Goal: Task Accomplishment & Management: Complete application form

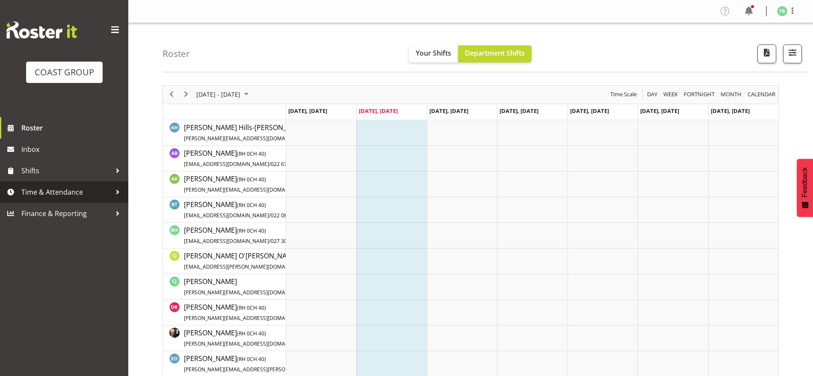
click at [47, 194] on span "Time & Attendance" at bounding box center [66, 192] width 90 height 13
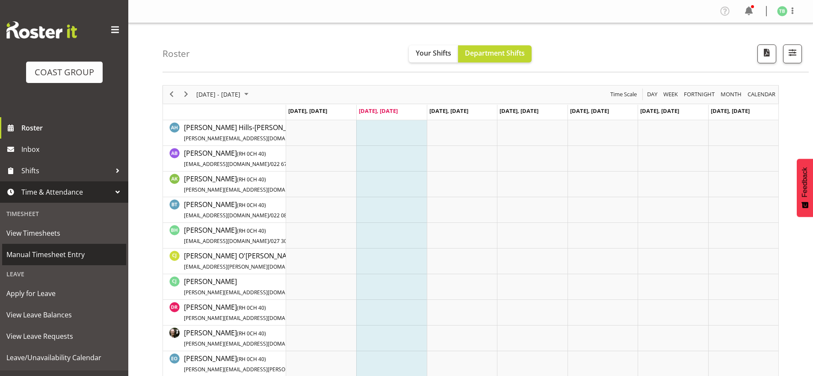
click at [67, 258] on span "Manual Timesheet Entry" at bounding box center [64, 254] width 116 height 13
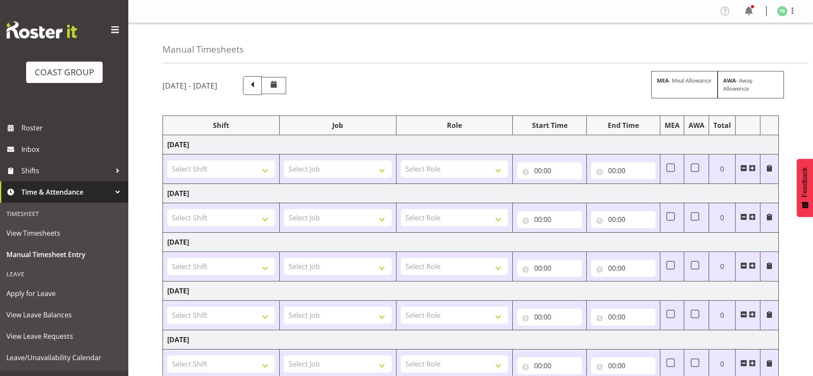
scroll to position [107, 0]
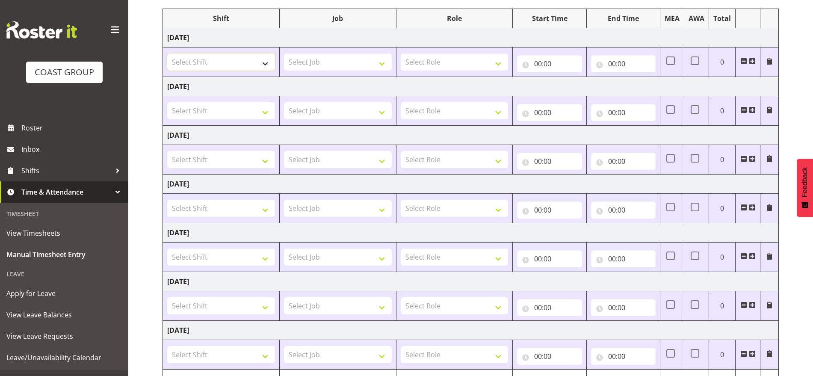
click at [231, 55] on select "Select Shift ARTS CANT NGAIO MARSH ASBTE ASNZ Exhibitor Build Admin Admin Admin…" at bounding box center [221, 61] width 108 height 17
select select "62216"
click at [167, 53] on select "Select Shift ARTS CANT NGAIO MARSH ASBTE ASNZ Exhibitor Build Admin Admin Admin…" at bounding box center [221, 61] width 108 height 17
click at [214, 119] on td "Select Shift ARTS CANT NGAIO MARSH ASBTE ASNZ Exhibitor Build Admin Admin Admin…" at bounding box center [221, 111] width 117 height 30
click at [219, 107] on select "Select Shift ARTS CANT NGAIO MARSH ASBTE ASNZ Exhibitor Build Admin Admin Admin…" at bounding box center [221, 110] width 108 height 17
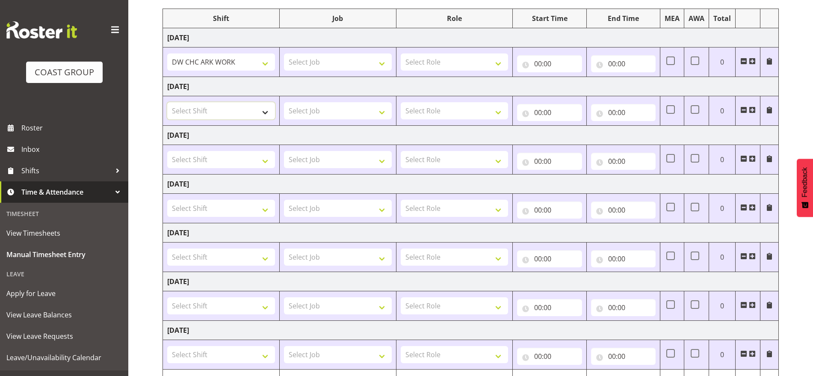
select select "1497"
click at [167, 102] on select "Select Shift ARTS CANT NGAIO MARSH ASBTE ASNZ Exhibitor Build Admin Admin Admin…" at bounding box center [221, 110] width 108 height 17
click at [196, 157] on select "Select Shift ARTS CANT NGAIO MARSH ASBTE ASNZ Exhibitor Build Admin Admin Admin…" at bounding box center [221, 159] width 108 height 17
select select "62216"
click at [167, 151] on select "Select Shift ARTS CANT NGAIO MARSH ASBTE ASNZ Exhibitor Build Admin Admin Admin…" at bounding box center [221, 159] width 108 height 17
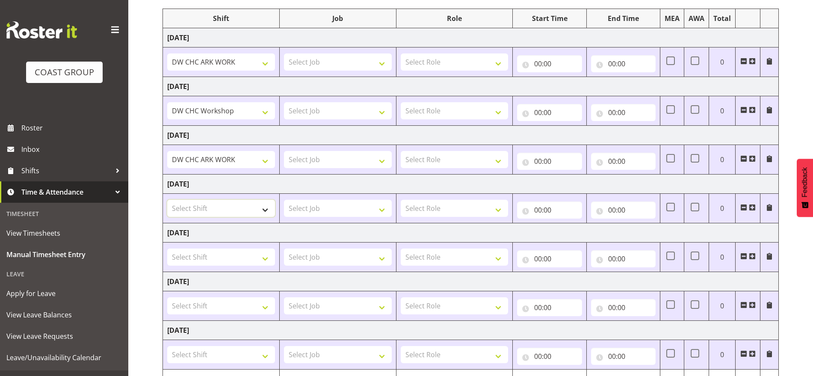
click at [199, 202] on select "Select Shift ARTS CANT NGAIO MARSH ASBTE ASNZ Exhibitor Build Admin Admin Admin…" at bounding box center [221, 208] width 108 height 17
click at [167, 200] on select "Select Shift ARTS CANT NGAIO MARSH ASBTE ASNZ Exhibitor Build Admin Admin Admin…" at bounding box center [221, 208] width 108 height 17
click at [199, 206] on select "ARTS CANT NGAIO MARSH ASBTE ASNZ Exhibitor Build Admin Admin Admin Admin Apply …" at bounding box center [221, 208] width 108 height 17
select select "62216"
click at [167, 200] on select "ARTS CANT NGAIO MARSH ASBTE ASNZ Exhibitor Build Admin Admin Admin Admin Apply …" at bounding box center [221, 208] width 108 height 17
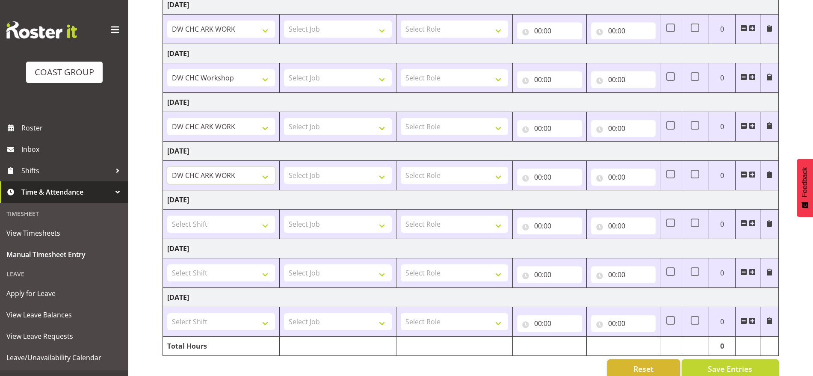
scroll to position [157, 0]
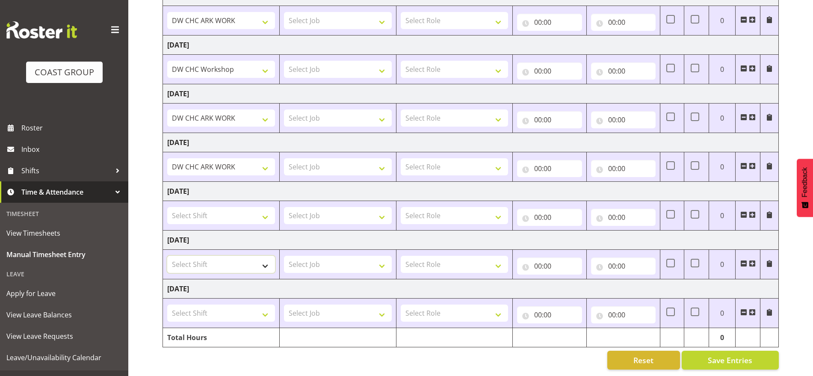
click at [208, 256] on select "Select Shift ARTS CANT NGAIO MARSH ASBTE ASNZ Exhibitor Build Admin Admin Admin…" at bounding box center [221, 264] width 108 height 17
select select "62216"
click at [167, 256] on select "Select Shift ARTS CANT NGAIO MARSH ASBTE ASNZ Exhibitor Build Admin Admin Admin…" at bounding box center [221, 264] width 108 height 17
click at [202, 305] on select "Select Shift ARTS CANT NGAIO MARSH ASBTE ASNZ Exhibitor Build Admin Admin Admin…" at bounding box center [221, 313] width 108 height 17
select select "62216"
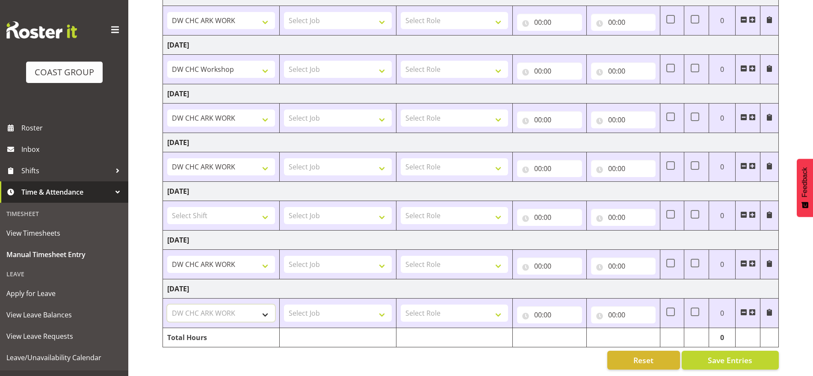
click at [167, 305] on select "Select Shift ARTS CANT NGAIO MARSH ASBTE ASNZ Exhibitor Build Admin Admin Admin…" at bounding box center [221, 313] width 108 height 17
click at [344, 305] on select "Select Job 1 Carlton Events 1 Carlton Hamilton 1 Carlton Wellington 1 EHS WAREH…" at bounding box center [338, 313] width 108 height 17
select select "9476"
click at [344, 305] on select "Select Job 1 Carlton Events 1 Carlton Hamilton 1 Carlton Wellington 1 EHS WAREH…" at bounding box center [338, 313] width 108 height 17
click at [326, 328] on td at bounding box center [337, 337] width 117 height 19
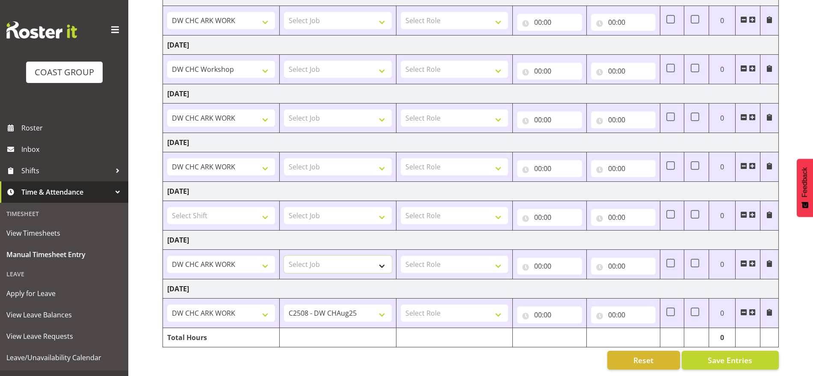
click at [324, 258] on select "Select Job 1 Carlton Events 1 Carlton Hamilton 1 Carlton Wellington 1 EHS WAREH…" at bounding box center [338, 264] width 108 height 17
select select "9476"
click at [284, 256] on select "Select Job 1 Carlton Events 1 Carlton Hamilton 1 Carlton Wellington 1 EHS WAREH…" at bounding box center [338, 264] width 108 height 17
click at [321, 163] on select "Select Job 1 Carlton Events 1 Carlton Hamilton 1 Carlton Wellington 1 EHS WAREH…" at bounding box center [338, 166] width 108 height 17
select select "9476"
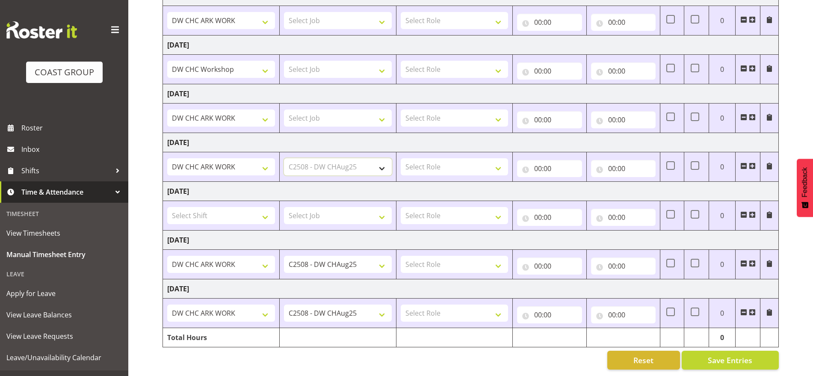
click at [284, 158] on select "Select Job 1 Carlton Events 1 Carlton Hamilton 1 Carlton Wellington 1 EHS WAREH…" at bounding box center [338, 166] width 108 height 17
click at [321, 110] on select "Select Job 1 Carlton Events 1 Carlton Hamilton 1 Carlton Wellington 1 EHS WAREH…" at bounding box center [338, 118] width 108 height 17
select select "9476"
click at [284, 110] on select "Select Job 1 Carlton Events 1 Carlton Hamilton 1 Carlton Wellington 1 EHS WAREH…" at bounding box center [338, 118] width 108 height 17
click at [321, 64] on select "Select Job 1 Carlton Events 1 Carlton Hamilton 1 Carlton Wellington 1 EHS WAREH…" at bounding box center [338, 69] width 108 height 17
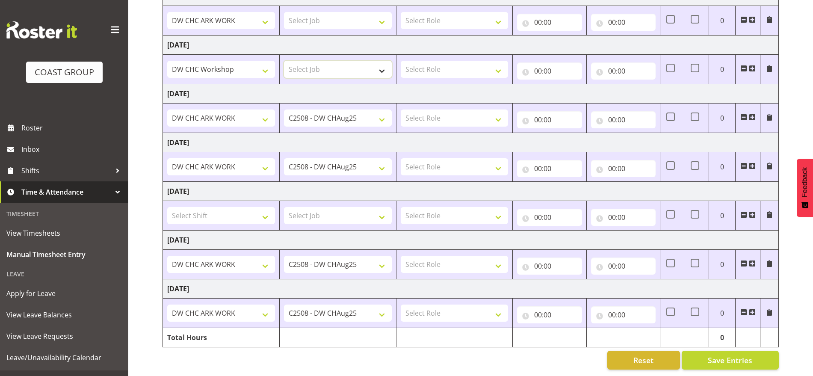
select select "9476"
click at [284, 61] on select "Select Job 1 Carlton Events 1 Carlton Hamilton 1 Carlton Wellington 1 EHS WAREH…" at bounding box center [338, 69] width 108 height 17
click at [318, 17] on select "Select Job 1 Carlton Events 1 Carlton Hamilton 1 Carlton Wellington 1 EHS WAREH…" at bounding box center [338, 20] width 108 height 17
select select "9476"
click at [284, 12] on select "Select Job 1 Carlton Events 1 Carlton Hamilton 1 Carlton Wellington 1 EHS WAREH…" at bounding box center [338, 20] width 108 height 17
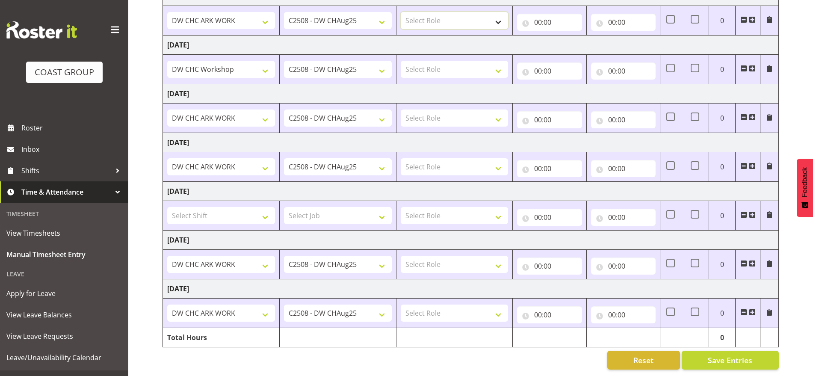
click at [436, 18] on select "Select Role SIGNWRITER Signwriter EHS CHC OPS" at bounding box center [455, 20] width 108 height 17
select select "217"
click at [401, 12] on select "Select Role SIGNWRITER Signwriter EHS CHC OPS" at bounding box center [455, 20] width 108 height 17
click at [431, 61] on select "Select Role SIGNWRITER Signwriter EHS CHC OPS" at bounding box center [455, 69] width 108 height 17
select select "217"
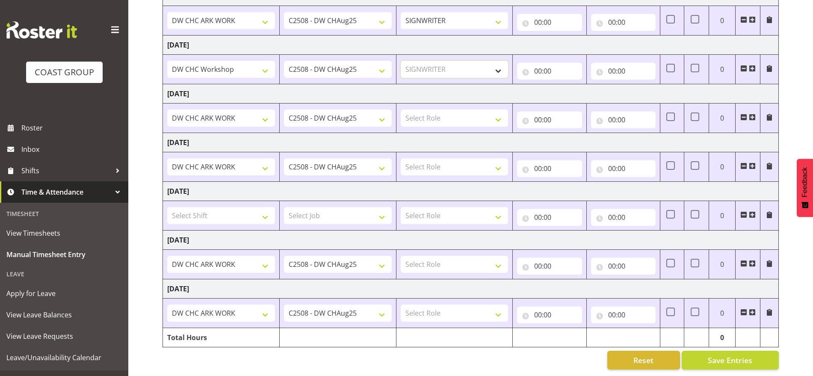
click at [401, 61] on select "Select Role SIGNWRITER Signwriter EHS CHC OPS" at bounding box center [455, 69] width 108 height 17
click at [424, 110] on select "Select Role SIGNWRITER Signwriter EHS CHC OPS" at bounding box center [455, 118] width 108 height 17
select select "217"
click at [401, 110] on select "Select Role SIGNWRITER Signwriter EHS CHC OPS" at bounding box center [455, 118] width 108 height 17
click at [419, 158] on select "Select Role SIGNWRITER Signwriter EHS CHC OPS" at bounding box center [455, 166] width 108 height 17
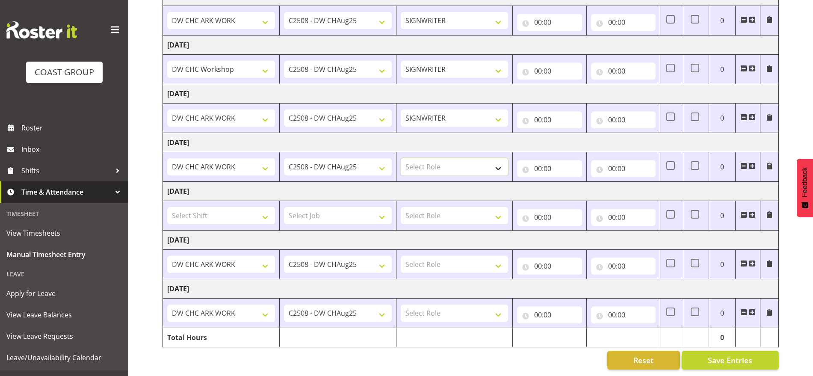
select select "217"
click at [401, 158] on select "Select Role SIGNWRITER Signwriter EHS CHC OPS" at bounding box center [455, 166] width 108 height 17
click at [429, 256] on select "Select Role SIGNWRITER Signwriter EHS CHC OPS" at bounding box center [455, 264] width 108 height 17
click at [430, 263] on select "Select Role SIGNWRITER Signwriter EHS CHC OPS" at bounding box center [455, 264] width 108 height 17
click at [433, 265] on td "Select Role SIGNWRITER Signwriter EHS CHC OPS" at bounding box center [454, 265] width 117 height 30
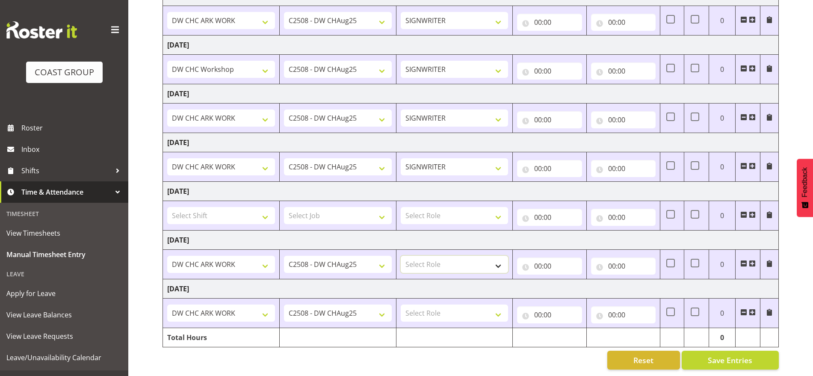
click at [436, 260] on select "Select Role SIGNWRITER Signwriter EHS CHC OPS" at bounding box center [455, 264] width 108 height 17
select select "217"
click at [401, 256] on select "Select Role SIGNWRITER Signwriter EHS CHC OPS" at bounding box center [455, 264] width 108 height 17
click at [427, 305] on select "Select Role SIGNWRITER Signwriter EHS CHC OPS" at bounding box center [455, 313] width 108 height 17
select select "217"
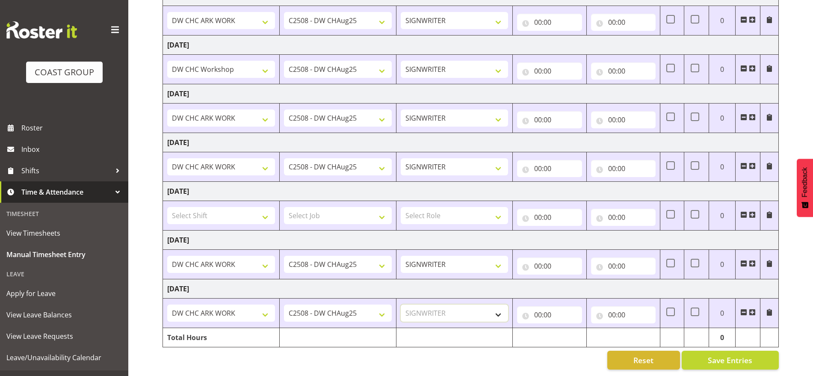
click at [401, 305] on select "Select Role SIGNWRITER Signwriter EHS CHC OPS" at bounding box center [455, 313] width 108 height 17
click at [539, 308] on input "00:00" at bounding box center [549, 314] width 65 height 17
click at [575, 329] on select "00 01 02 03 04 05 06 07 08 09 10 11 12 13 14 15 16 17 18 19 20 21 22 23" at bounding box center [575, 337] width 19 height 17
select select "7"
click at [566, 329] on select "00 01 02 03 04 05 06 07 08 09 10 11 12 13 14 15 16 17 18 19 20 21 22 23" at bounding box center [575, 337] width 19 height 17
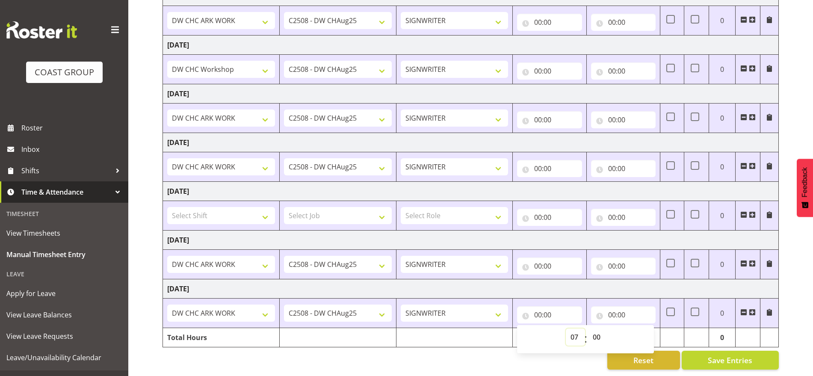
type input "07:00"
click at [616, 308] on input "00:00" at bounding box center [623, 314] width 65 height 17
click at [648, 329] on select "00 01 02 03 04 05 06 07 08 09 10 11 12 13 14 15 16 17 18 19 20 21 22 23" at bounding box center [649, 337] width 19 height 17
select select "16"
click at [640, 329] on select "00 01 02 03 04 05 06 07 08 09 10 11 12 13 14 15 16 17 18 19 20 21 22 23" at bounding box center [649, 337] width 19 height 17
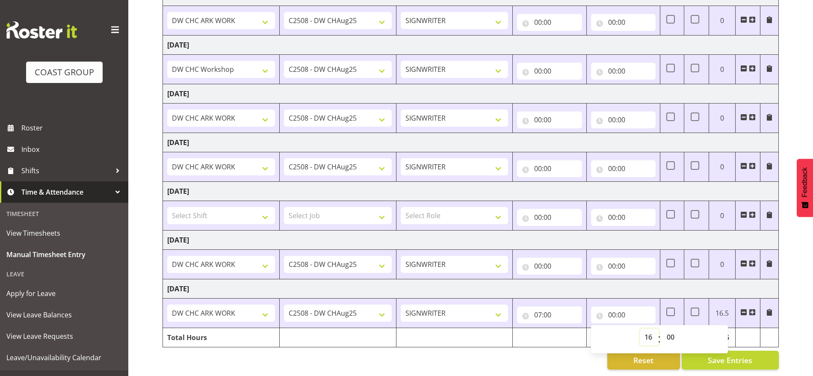
type input "16:00"
click at [672, 329] on select "00 01 02 03 04 05 06 07 08 09 10 11 12 13 14 15 16 17 18 19 20 21 22 23 24 25 2…" at bounding box center [671, 337] width 19 height 17
select select "45"
click at [662, 329] on select "00 01 02 03 04 05 06 07 08 09 10 11 12 13 14 15 16 17 18 19 20 21 22 23 24 25 2…" at bounding box center [671, 337] width 19 height 17
type input "16:45"
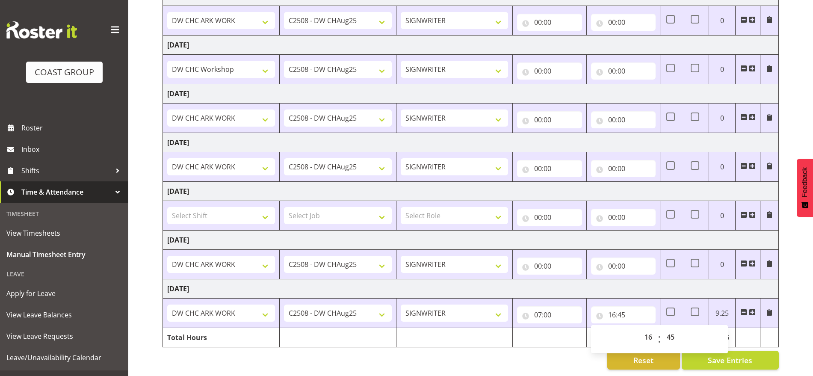
click at [668, 284] on td "Tuesday 19th August 2025" at bounding box center [471, 288] width 616 height 19
click at [538, 258] on input "00:00" at bounding box center [549, 266] width 65 height 17
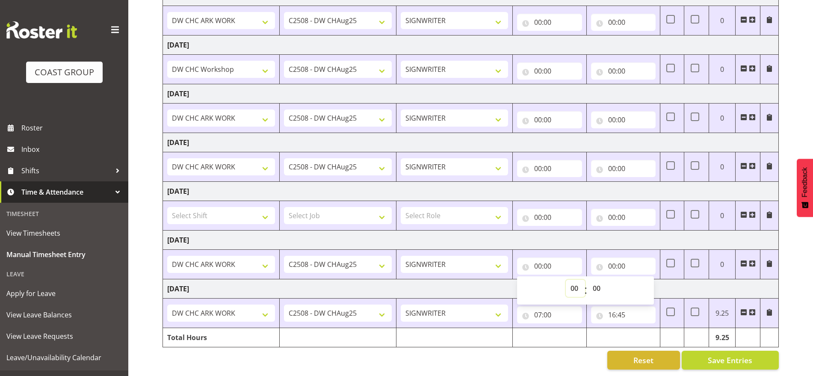
click at [573, 280] on select "00 01 02 03 04 05 06 07 08 09 10 11 12 13 14 15 16 17 18 19 20 21 22 23" at bounding box center [575, 288] width 19 height 17
select select "6"
click at [566, 280] on select "00 01 02 03 04 05 06 07 08 09 10 11 12 13 14 15 16 17 18 19 20 21 22 23" at bounding box center [575, 288] width 19 height 17
type input "06:00"
click at [612, 260] on input "00:00" at bounding box center [623, 266] width 65 height 17
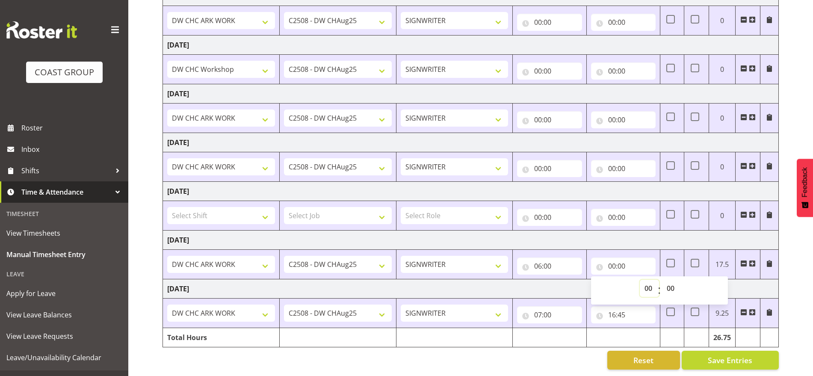
drag, startPoint x: 649, startPoint y: 276, endPoint x: 650, endPoint y: 272, distance: 4.8
click at [650, 280] on select "00 01 02 03 04 05 06 07 08 09 10 11 12 13 14 15 16 17 18 19 20 21 22 23" at bounding box center [649, 288] width 19 height 17
select select "17"
click at [640, 280] on select "00 01 02 03 04 05 06 07 08 09 10 11 12 13 14 15 16 17 18 19 20 21 22 23" at bounding box center [649, 288] width 19 height 17
type input "17:00"
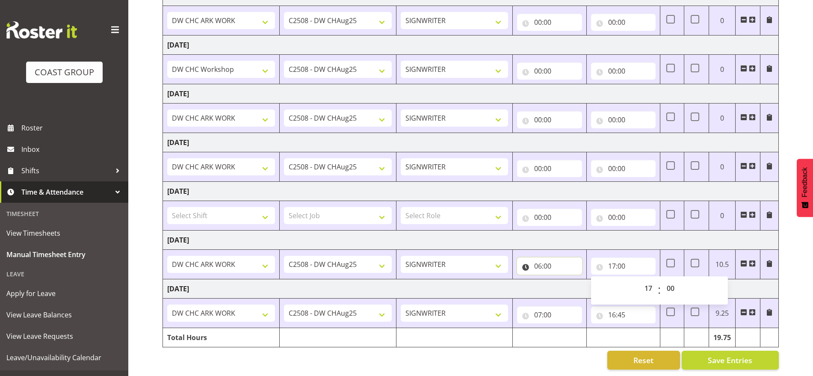
click at [552, 259] on input "06:00" at bounding box center [549, 266] width 65 height 17
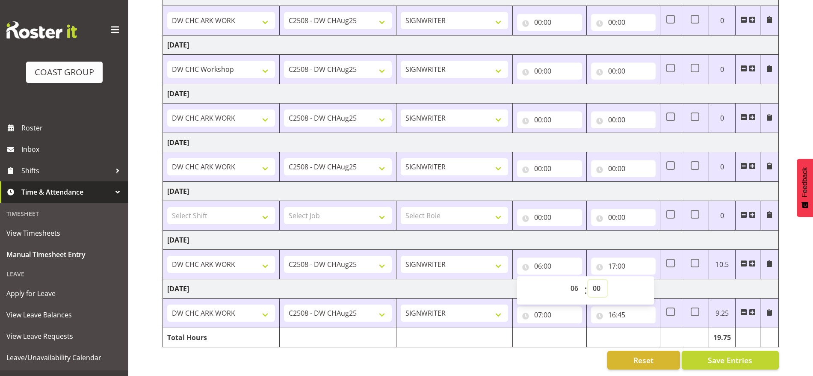
click at [597, 280] on select "00 01 02 03 04 05 06 07 08 09 10 11 12 13 14 15 16 17 18 19 20 21 22 23 24 25 2…" at bounding box center [597, 288] width 19 height 17
select select "15"
click at [588, 280] on select "00 01 02 03 04 05 06 07 08 09 10 11 12 13 14 15 16 17 18 19 20 21 22 23 24 25 2…" at bounding box center [597, 288] width 19 height 17
type input "06:15"
click at [601, 236] on td "Monday 18th August 2025" at bounding box center [471, 240] width 616 height 19
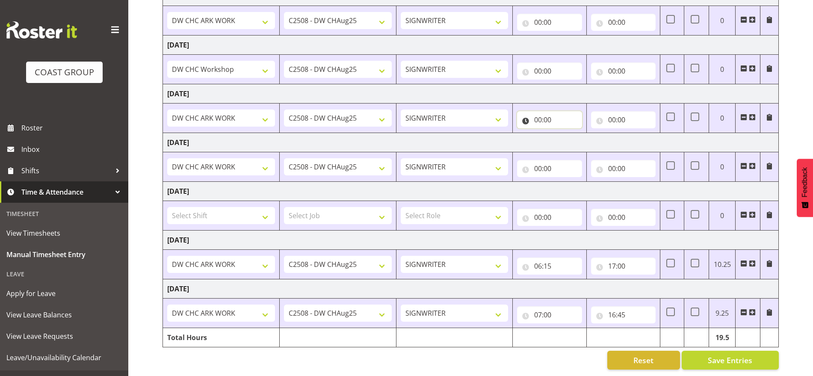
click at [537, 115] on input "00:00" at bounding box center [549, 119] width 65 height 17
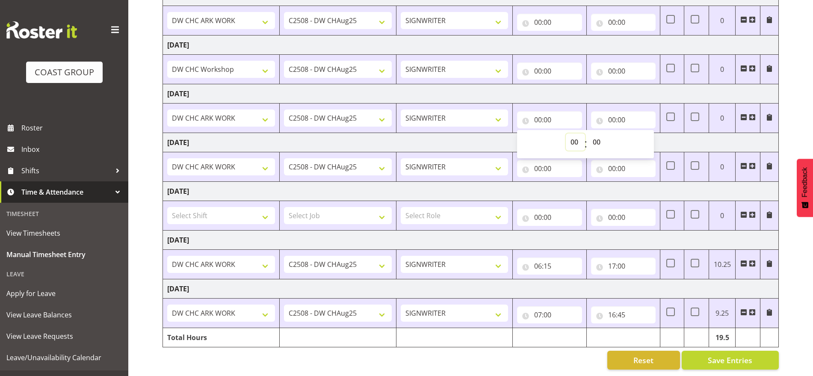
click at [568, 137] on select "00 01 02 03 04 05 06 07 08 09 10 11 12 13 14 15 16 17 18 19 20 21 22 23" at bounding box center [575, 142] width 19 height 17
select select "8"
click at [566, 134] on select "00 01 02 03 04 05 06 07 08 09 10 11 12 13 14 15 16 17 18 19 20 21 22 23" at bounding box center [575, 142] width 19 height 17
type input "08:00"
click at [614, 111] on input "00:00" at bounding box center [623, 119] width 65 height 17
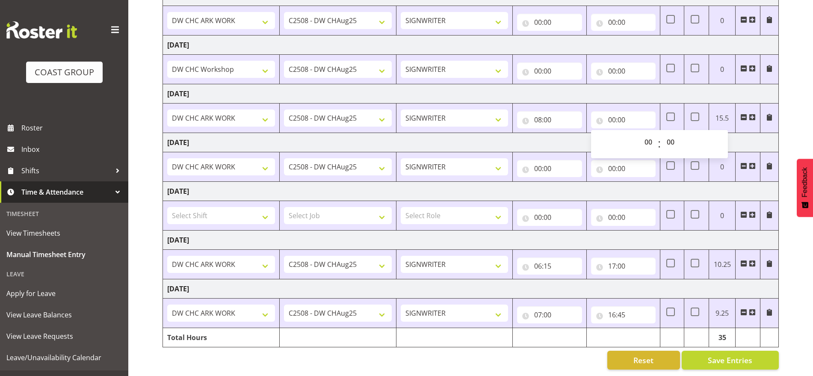
click at [643, 130] on div "00 01 02 03 04 05 06 07 08 09 10 11 12 13 14 15 16 17 18 19 20 21 22 23 : 00 01…" at bounding box center [659, 144] width 137 height 28
click at [647, 135] on select "00 01 02 03 04 05 06 07 08 09 10 11 12 13 14 15 16 17 18 19 20 21 22 23" at bounding box center [649, 142] width 19 height 17
select select "15"
click at [640, 134] on select "00 01 02 03 04 05 06 07 08 09 10 11 12 13 14 15 16 17 18 19 20 21 22 23" at bounding box center [649, 142] width 19 height 17
type input "15:00"
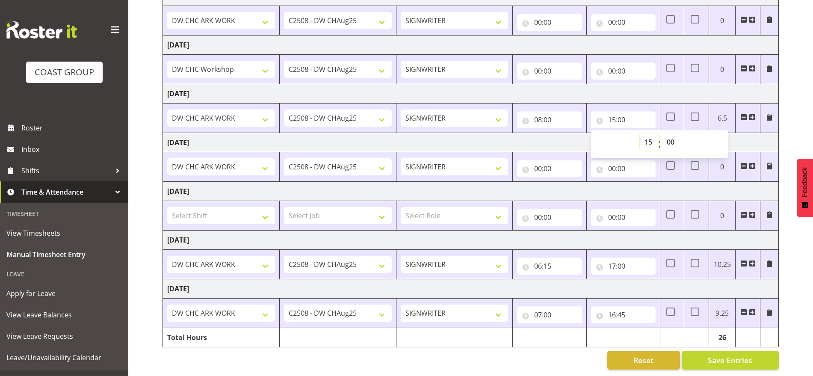
click at [647, 136] on select "00 01 02 03 04 05 06 07 08 09 10 11 12 13 14 15 16 17 18 19 20 21 22 23" at bounding box center [649, 142] width 19 height 17
select select "16"
click at [640, 134] on select "00 01 02 03 04 05 06 07 08 09 10 11 12 13 14 15 16 17 18 19 20 21 22 23" at bounding box center [649, 142] width 19 height 17
type input "16:00"
click at [650, 134] on select "00 01 02 03 04 05 06 07 08 09 10 11 12 13 14 15 16 17 18 19 20 21 22 23" at bounding box center [649, 142] width 19 height 17
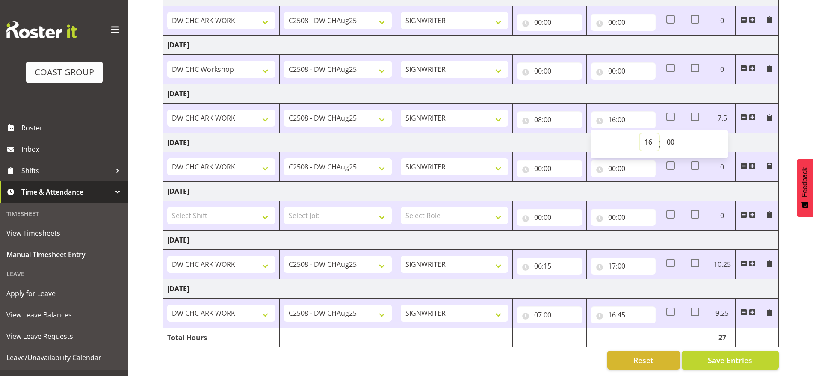
select select "17"
click at [640, 134] on select "00 01 02 03 04 05 06 07 08 09 10 11 12 13 14 15 16 17 18 19 20 21 22 23" at bounding box center [649, 142] width 19 height 17
type input "17:00"
click at [540, 111] on input "08:00" at bounding box center [549, 119] width 65 height 17
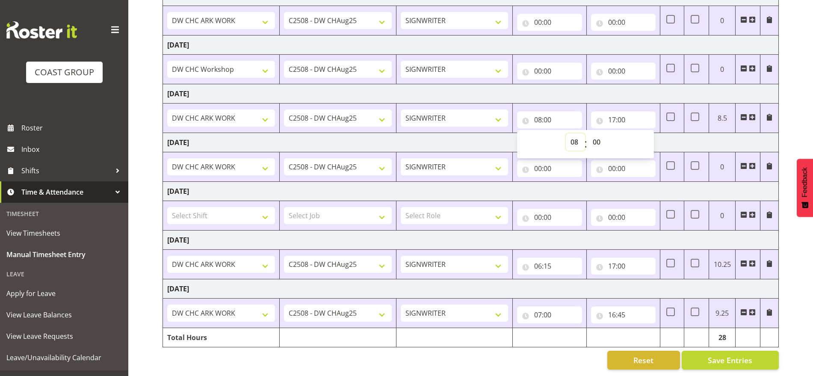
click at [576, 137] on select "00 01 02 03 04 05 06 07 08 09 10 11 12 13 14 15 16 17 18 19 20 21 22 23" at bounding box center [575, 142] width 19 height 17
select select "7"
click at [566, 134] on select "00 01 02 03 04 05 06 07 08 09 10 11 12 13 14 15 16 17 18 19 20 21 22 23" at bounding box center [575, 142] width 19 height 17
type input "07:00"
click at [615, 111] on input "17:00" at bounding box center [623, 119] width 65 height 17
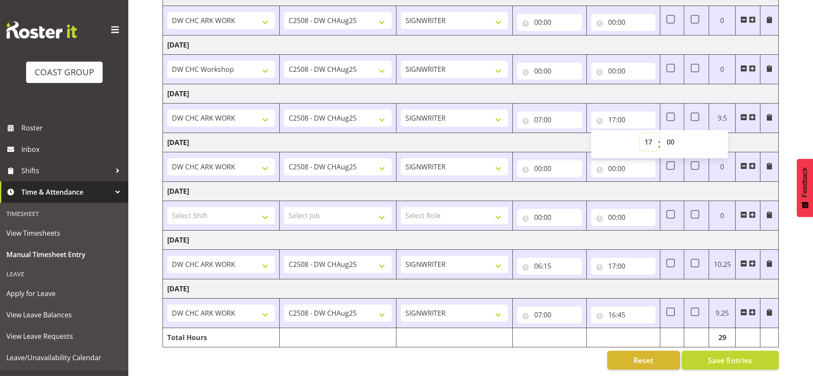
click at [644, 134] on select "00 01 02 03 04 05 06 07 08 09 10 11 12 13 14 15 16 17 18 19 20 21 22 23" at bounding box center [649, 142] width 19 height 17
select select "16"
click at [640, 134] on select "00 01 02 03 04 05 06 07 08 09 10 11 12 13 14 15 16 17 18 19 20 21 22 23" at bounding box center [649, 142] width 19 height 17
type input "16:00"
drag, startPoint x: 671, startPoint y: 134, endPoint x: 671, endPoint y: 140, distance: 5.6
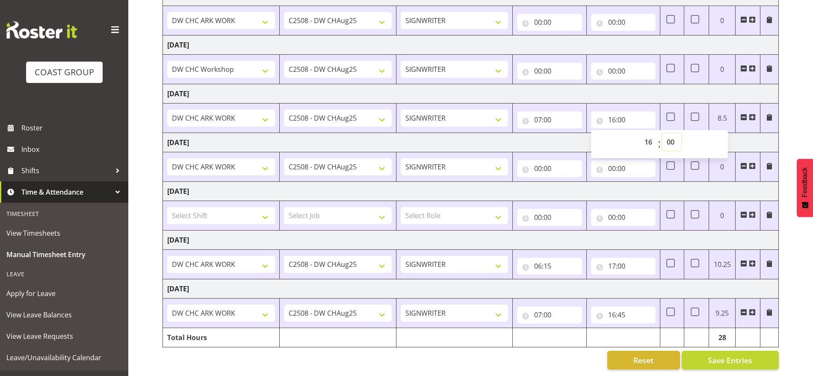
click at [671, 134] on select "00 01 02 03 04 05 06 07 08 09 10 11 12 13 14 15 16 17 18 19 20 21 22 23 24 25 2…" at bounding box center [671, 142] width 19 height 17
select select "30"
click at [662, 134] on select "00 01 02 03 04 05 06 07 08 09 10 11 12 13 14 15 16 17 18 19 20 21 22 23 24 25 2…" at bounding box center [671, 142] width 19 height 17
type input "16:30"
click at [733, 136] on td "Saturday 16th August 2025" at bounding box center [471, 142] width 616 height 19
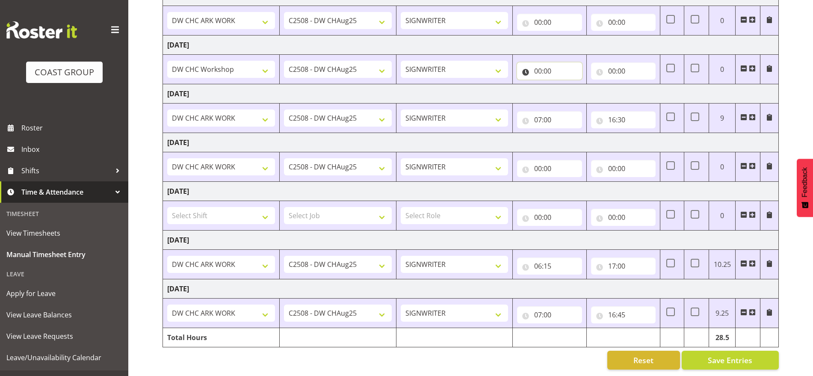
click at [540, 63] on input "00:00" at bounding box center [549, 70] width 65 height 17
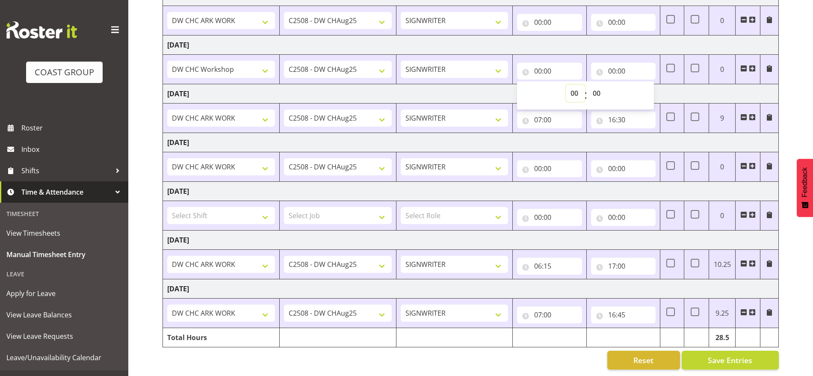
click at [576, 92] on select "00 01 02 03 04 05 06 07 08 09 10 11 12 13 14 15 16 17 18 19 20 21 22 23" at bounding box center [575, 93] width 19 height 17
select select "7"
click at [566, 85] on select "00 01 02 03 04 05 06 07 08 09 10 11 12 13 14 15 16 17 18 19 20 21 22 23" at bounding box center [575, 93] width 19 height 17
type input "07:00"
click at [610, 65] on input "00:00" at bounding box center [623, 70] width 65 height 17
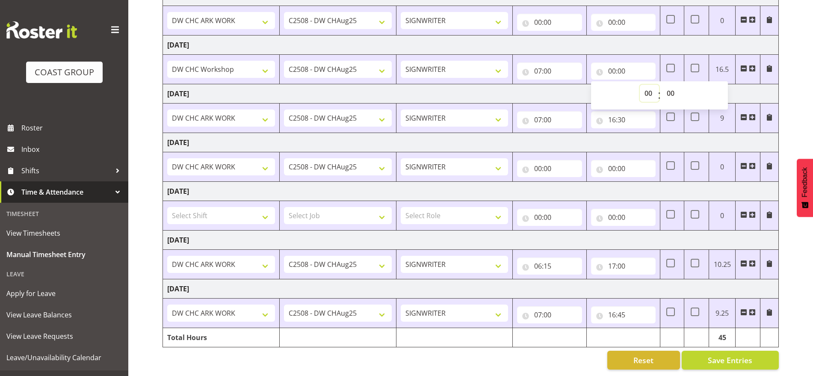
click at [644, 89] on select "00 01 02 03 04 05 06 07 08 09 10 11 12 13 14 15 16 17 18 19 20 21 22 23" at bounding box center [649, 93] width 19 height 17
select select "17"
click at [640, 85] on select "00 01 02 03 04 05 06 07 08 09 10 11 12 13 14 15 16 17 18 19 20 21 22 23" at bounding box center [649, 93] width 19 height 17
type input "17:00"
click at [767, 86] on td "Friday 15th August 2025" at bounding box center [471, 93] width 616 height 19
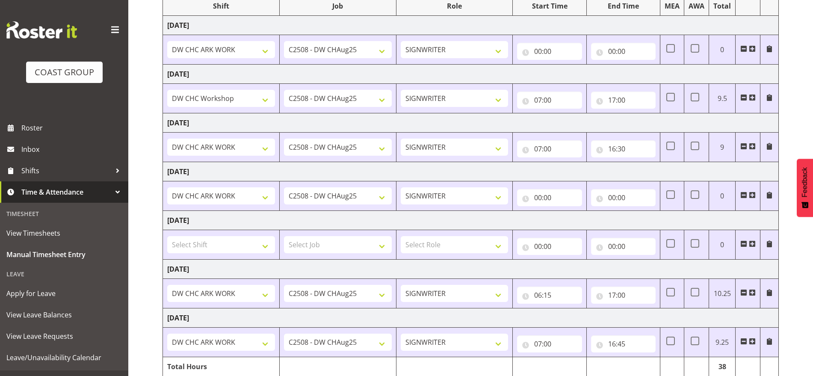
scroll to position [103, 0]
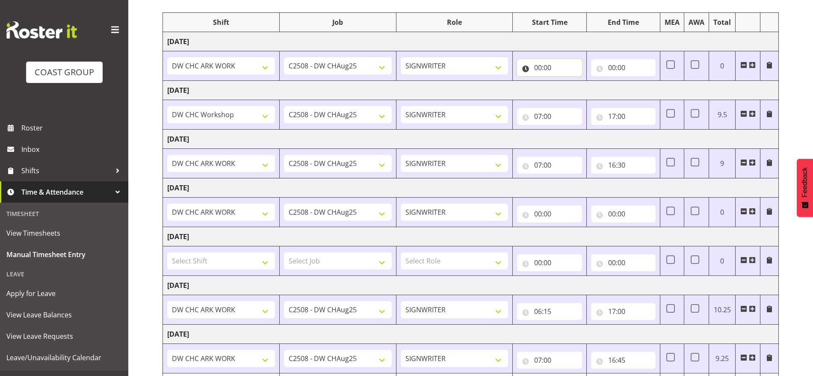
click at [541, 63] on input "00:00" at bounding box center [549, 67] width 65 height 17
click at [576, 90] on select "00 01 02 03 04 05 06 07 08 09 10 11 12 13 14 15 16 17 18 19 20 21 22 23" at bounding box center [575, 89] width 19 height 17
select select "8"
click at [566, 81] on select "00 01 02 03 04 05 06 07 08 09 10 11 12 13 14 15 16 17 18 19 20 21 22 23" at bounding box center [575, 89] width 19 height 17
type input "08:00"
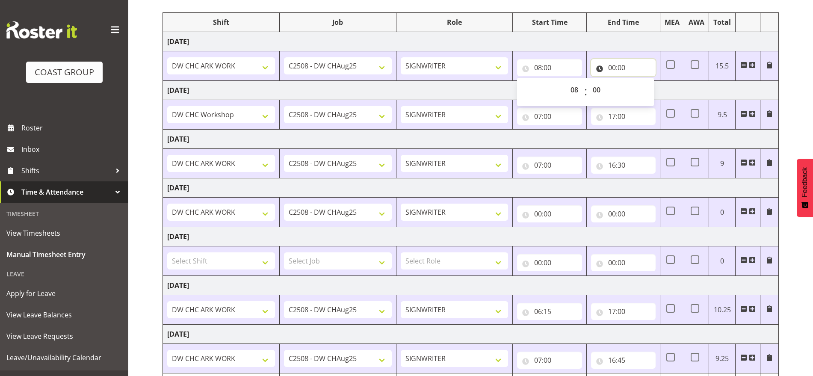
click at [617, 72] on input "00:00" at bounding box center [623, 67] width 65 height 17
drag, startPoint x: 645, startPoint y: 89, endPoint x: 638, endPoint y: 116, distance: 28.0
click at [645, 89] on select "00 01 02 03 04 05 06 07 08 09 10 11 12 13 14 15 16 17 18 19 20 21 22 23" at bounding box center [649, 89] width 19 height 17
select select "17"
click at [640, 81] on select "00 01 02 03 04 05 06 07 08 09 10 11 12 13 14 15 16 17 18 19 20 21 22 23" at bounding box center [649, 89] width 19 height 17
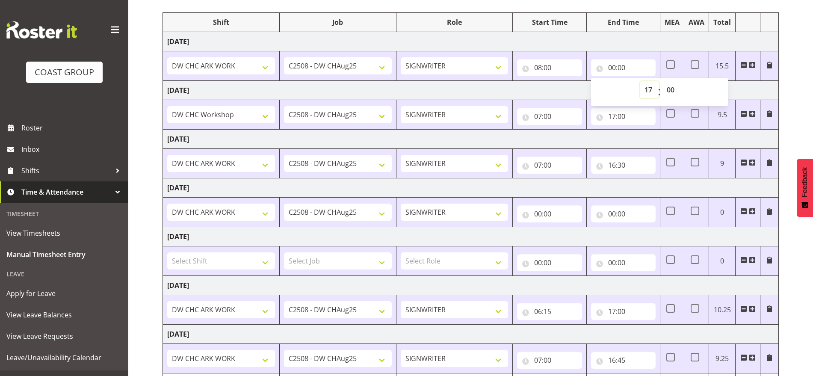
type input "17:00"
click at [754, 86] on td "Thursday 14th August 2025" at bounding box center [471, 90] width 616 height 19
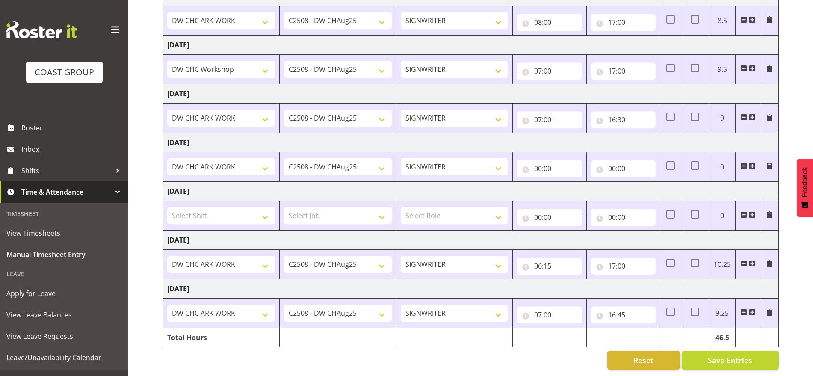
scroll to position [157, 0]
click at [537, 160] on input "00:00" at bounding box center [549, 168] width 65 height 17
click at [577, 188] on select "00 01 02 03 04 05 06 07 08 09 10 11 12 13 14 15 16 17 18 19 20 21 22 23" at bounding box center [575, 190] width 19 height 17
select select "7"
click at [566, 182] on select "00 01 02 03 04 05 06 07 08 09 10 11 12 13 14 15 16 17 18 19 20 21 22 23" at bounding box center [575, 190] width 19 height 17
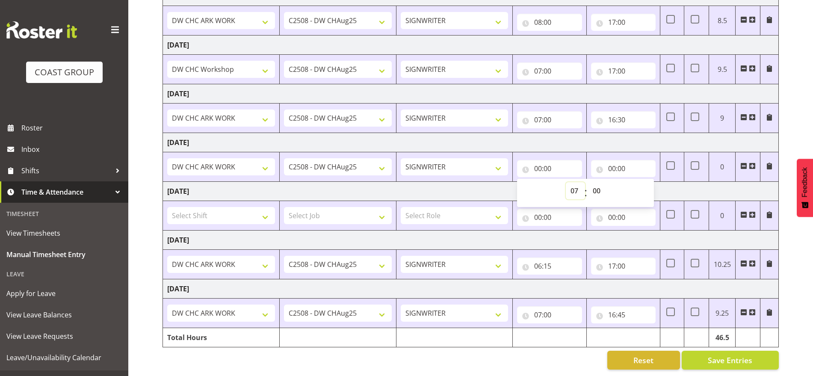
type input "07:00"
click at [613, 163] on input "00:00" at bounding box center [623, 168] width 65 height 17
click at [654, 184] on select "00 01 02 03 04 05 06 07 08 09 10 11 12 13 14 15 16 17 18 19 20 21 22 23" at bounding box center [649, 190] width 19 height 17
select select "14"
click at [640, 182] on select "00 01 02 03 04 05 06 07 08 09 10 11 12 13 14 15 16 17 18 19 20 21 22 23" at bounding box center [649, 190] width 19 height 17
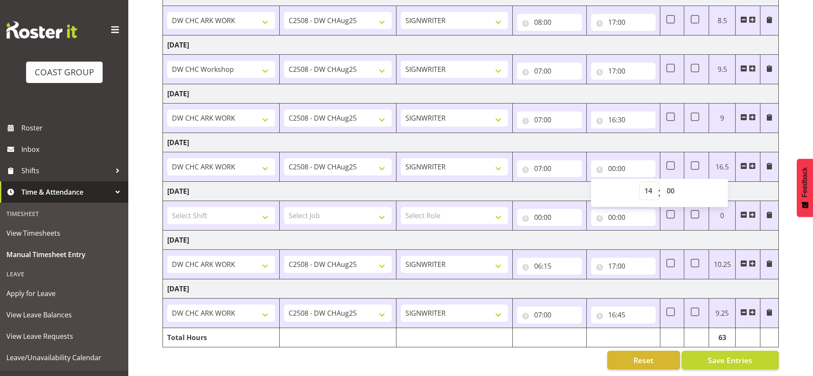
type input "14:00"
click at [672, 185] on select "00 01 02 03 04 05 06 07 08 09 10 11 12 13 14 15 16 17 18 19 20 21 22 23 24 25 2…" at bounding box center [671, 190] width 19 height 17
select select "30"
click at [662, 182] on select "00 01 02 03 04 05 06 07 08 09 10 11 12 13 14 15 16 17 18 19 20 21 22 23 24 25 2…" at bounding box center [671, 190] width 19 height 17
type input "14:30"
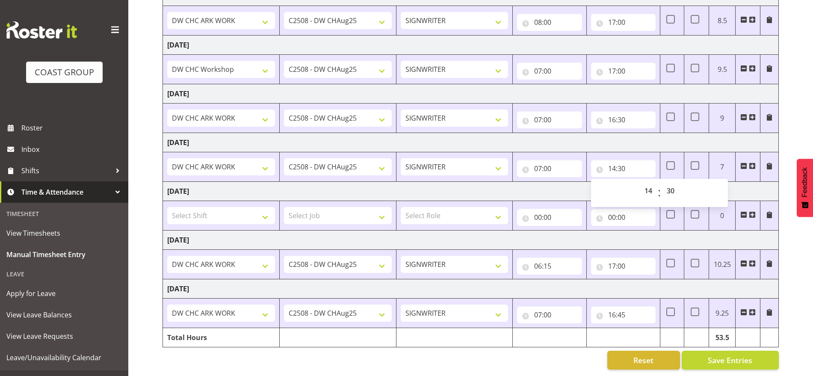
click at [708, 133] on td "Saturday 16th August 2025" at bounding box center [471, 142] width 616 height 19
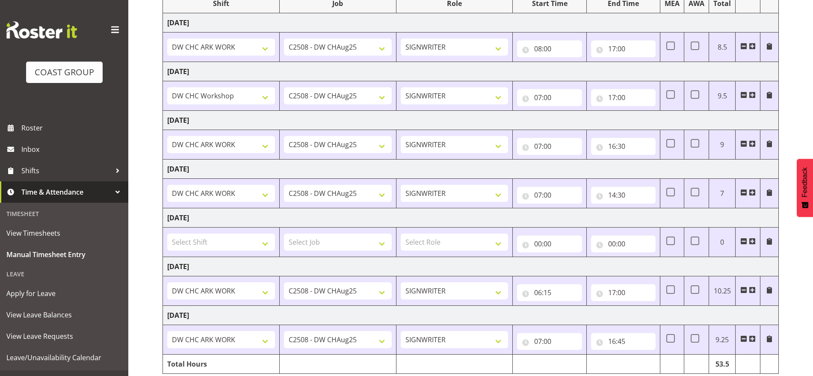
scroll to position [103, 0]
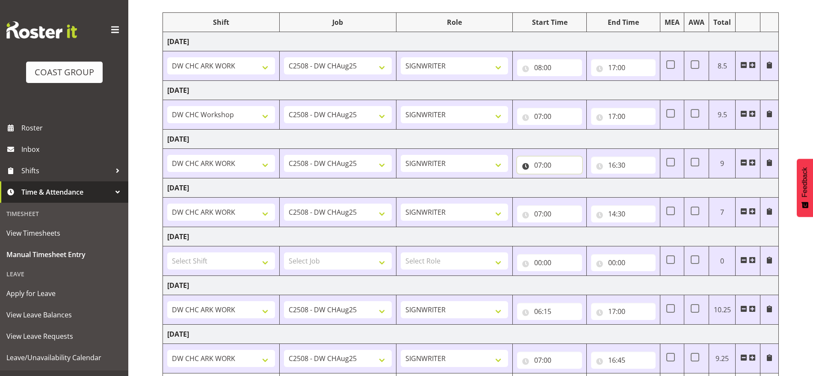
click at [537, 165] on input "07:00" at bounding box center [549, 165] width 65 height 17
click at [583, 186] on select "00 01 02 03 04 05 06 07 08 09 10 11 12 13 14 15 16 17 18 19 20 21 22 23" at bounding box center [575, 187] width 19 height 17
select select "6"
click at [566, 179] on select "00 01 02 03 04 05 06 07 08 09 10 11 12 13 14 15 16 17 18 19 20 21 22 23" at bounding box center [575, 187] width 19 height 17
type input "06:00"
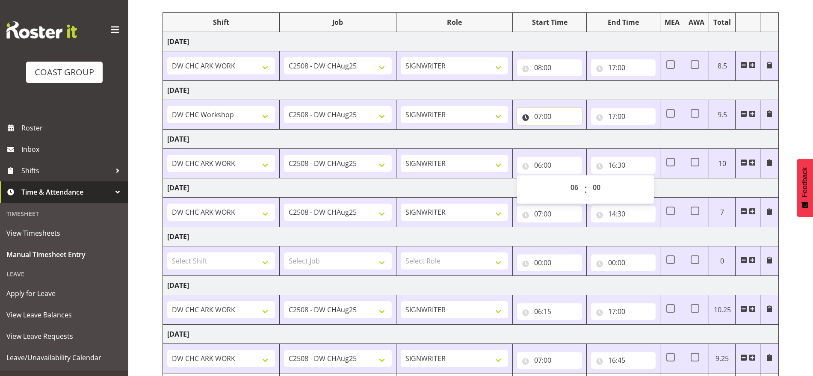
click at [540, 115] on input "07:00" at bounding box center [549, 116] width 65 height 17
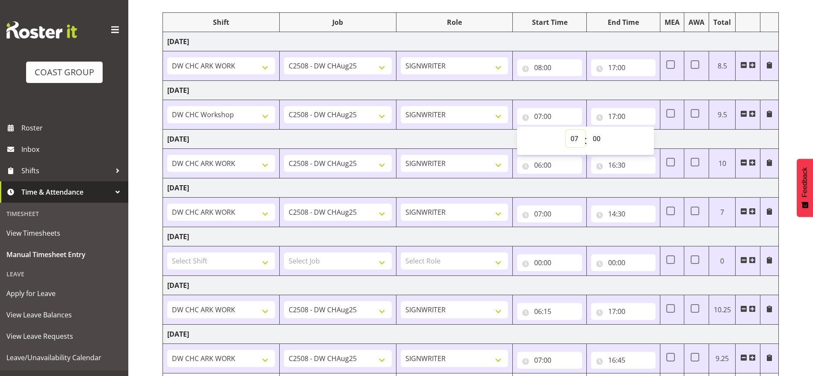
click at [571, 137] on select "00 01 02 03 04 05 06 07 08 09 10 11 12 13 14 15 16 17 18 19 20 21 22 23" at bounding box center [575, 138] width 19 height 17
select select "6"
click at [566, 130] on select "00 01 02 03 04 05 06 07 08 09 10 11 12 13 14 15 16 17 18 19 20 21 22 23" at bounding box center [575, 138] width 19 height 17
type input "06:00"
click at [536, 68] on input "08:00" at bounding box center [549, 67] width 65 height 17
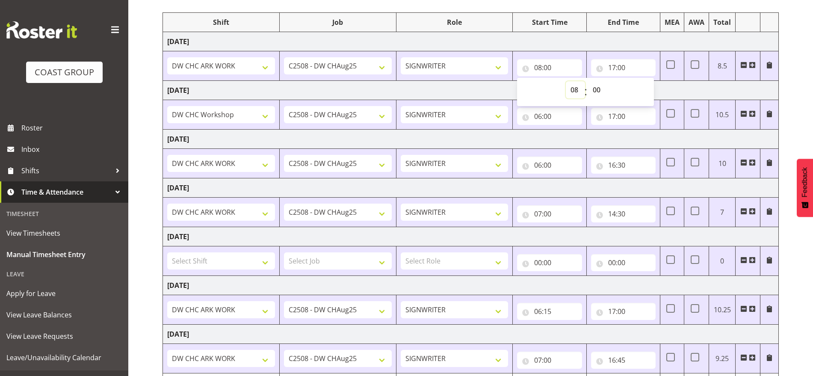
click at [572, 92] on select "00 01 02 03 04 05 06 07 08 09 10 11 12 13 14 15 16 17 18 19 20 21 22 23" at bounding box center [575, 89] width 19 height 17
select select "7"
click at [566, 81] on select "00 01 02 03 04 05 06 07 08 09 10 11 12 13 14 15 16 17 18 19 20 21 22 23" at bounding box center [575, 89] width 19 height 17
type input "07:00"
click at [688, 91] on td "Thursday 14th August 2025" at bounding box center [471, 90] width 616 height 19
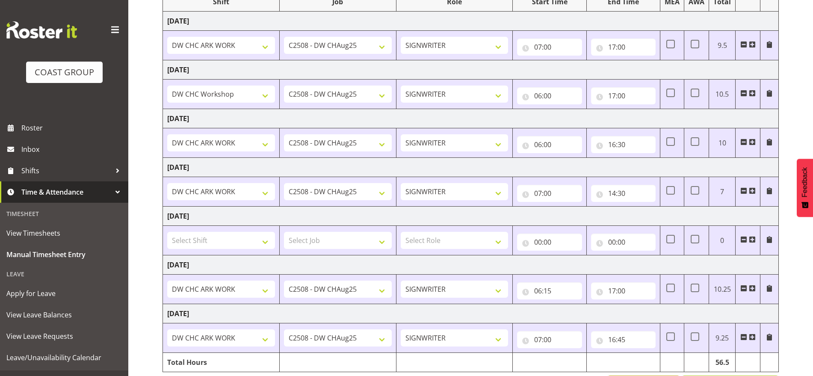
scroll to position [157, 0]
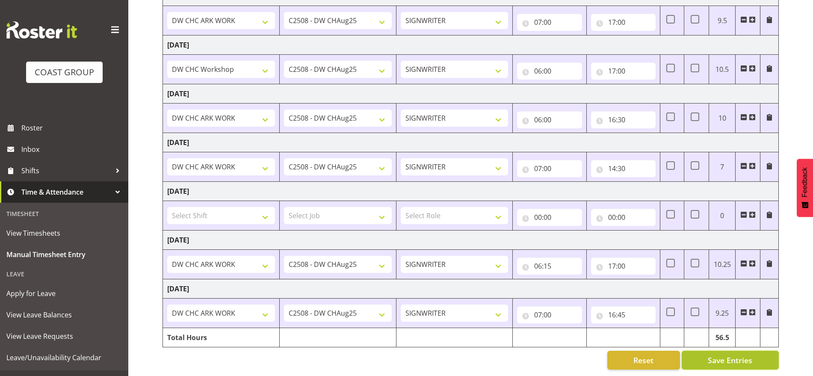
click at [757, 353] on button "Save Entries" at bounding box center [730, 360] width 97 height 19
click at [692, 351] on button "Save Entries" at bounding box center [730, 360] width 97 height 19
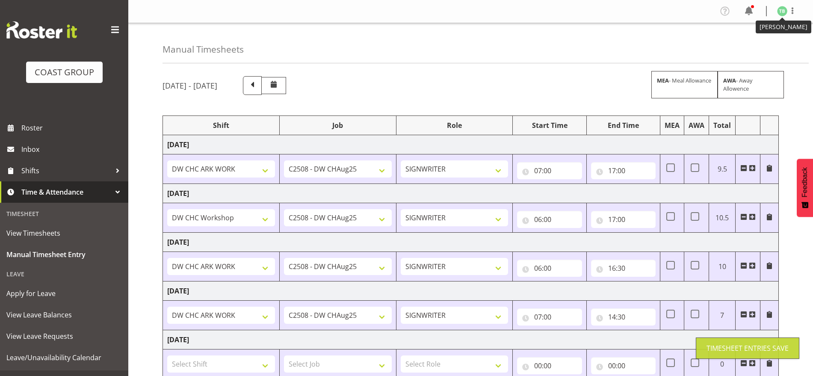
click at [785, 11] on img at bounding box center [783, 11] width 10 height 10
click at [740, 48] on link "Log Out" at bounding box center [757, 44] width 82 height 15
